Goal: Go to known website: Go to known website

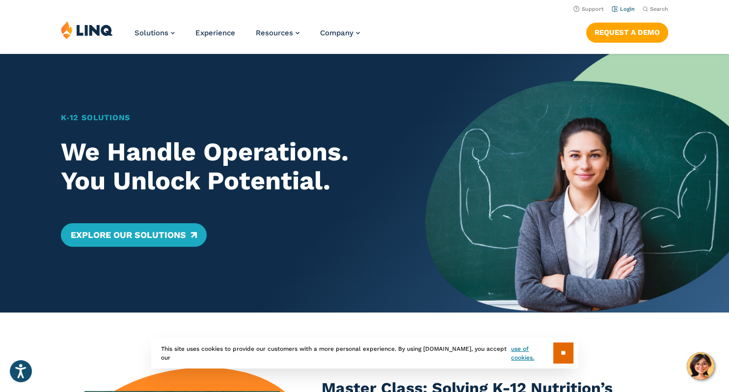
click at [621, 8] on link "Login" at bounding box center [623, 9] width 23 height 6
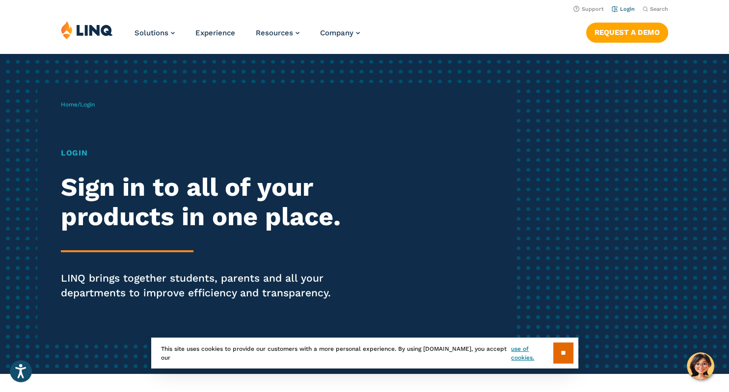
click at [623, 9] on link "Login" at bounding box center [623, 9] width 23 height 6
click at [561, 351] on input "**" at bounding box center [563, 353] width 20 height 21
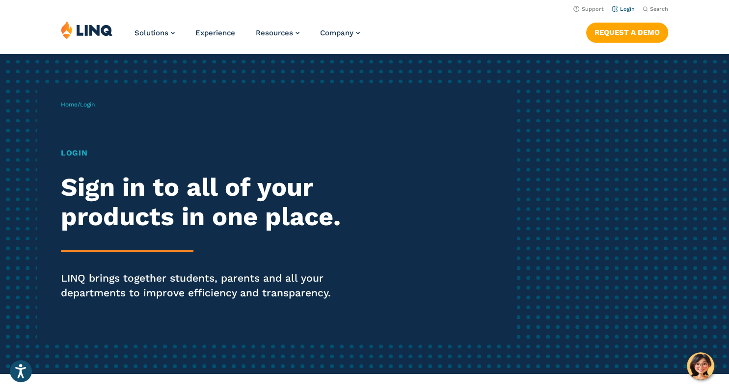
click at [631, 11] on link "Login" at bounding box center [623, 9] width 23 height 6
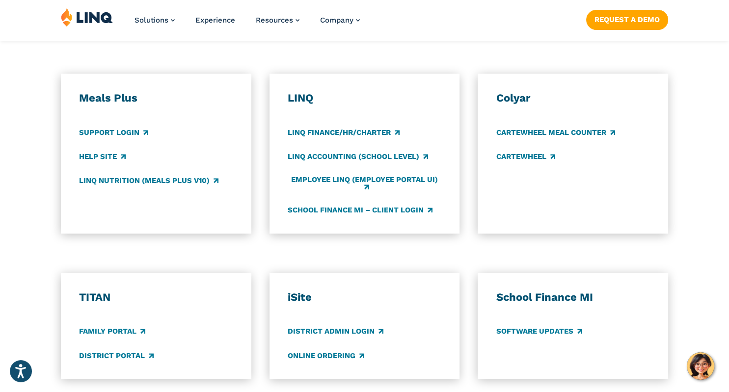
scroll to position [544, 0]
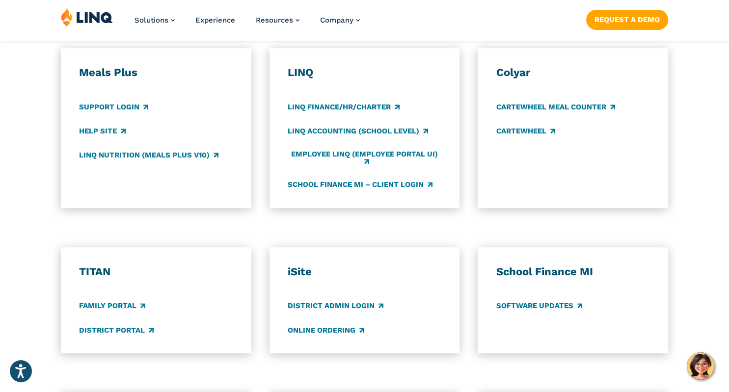
click at [32, 227] on div "Application Login Which application would you like to sign in to? LINQ connects…" at bounding box center [364, 176] width 729 height 598
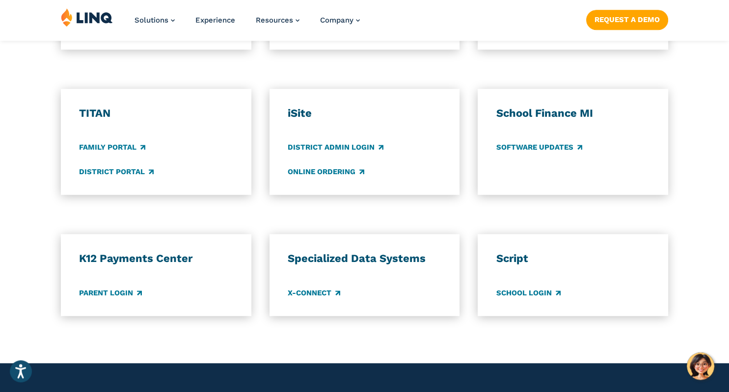
scroll to position [725, 0]
